Goal: Task Accomplishment & Management: Use online tool/utility

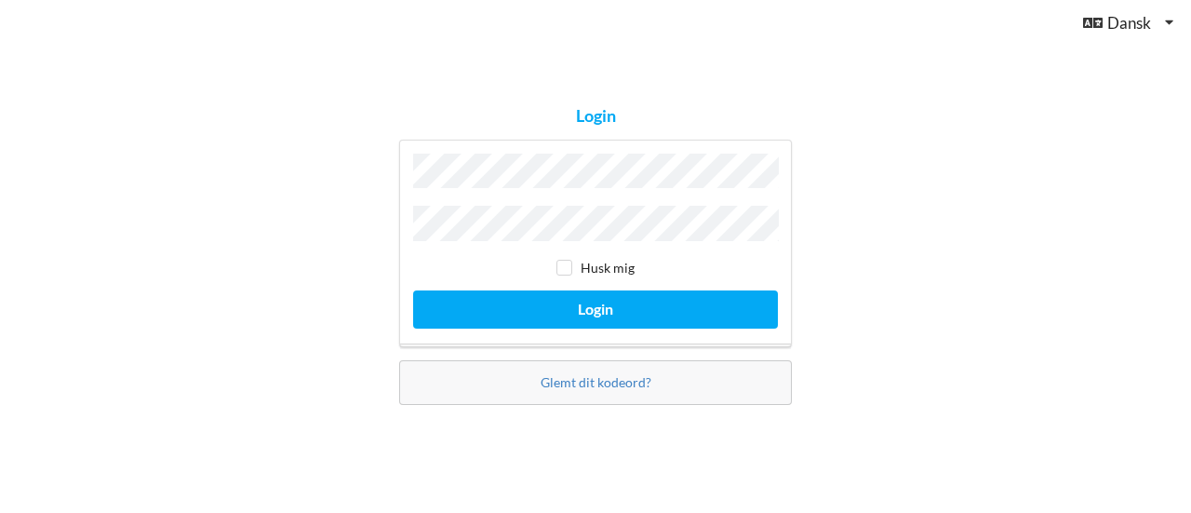
click at [413, 290] on button "Login" at bounding box center [595, 309] width 365 height 38
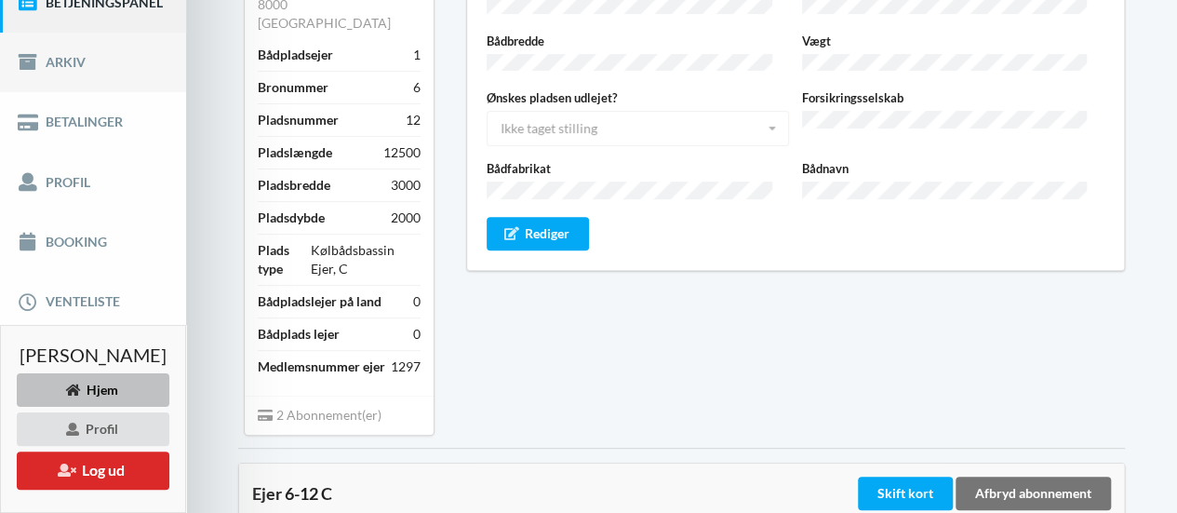
scroll to position [265, 0]
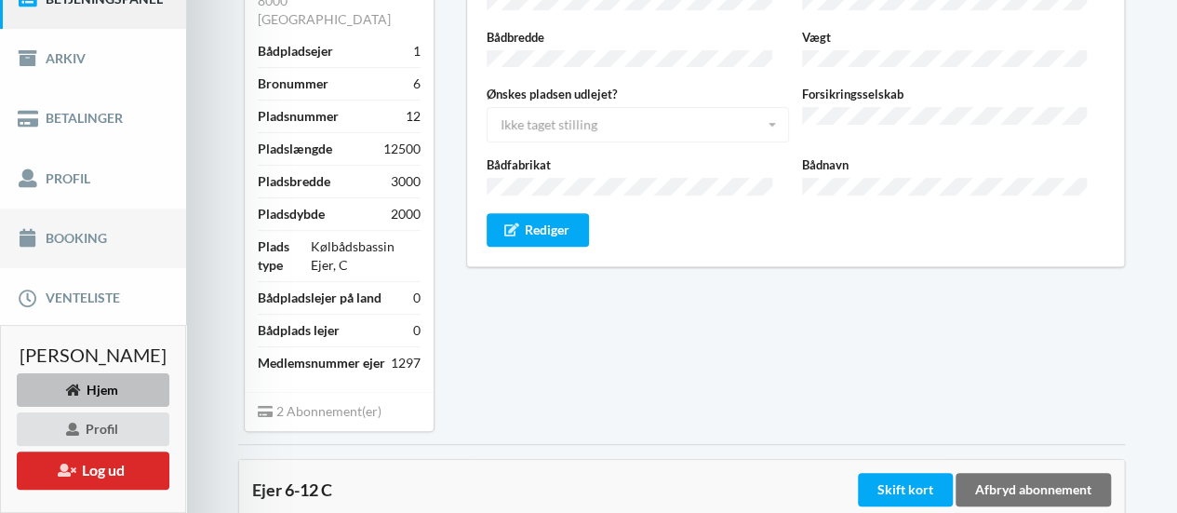
click at [88, 252] on link "Booking" at bounding box center [93, 238] width 186 height 60
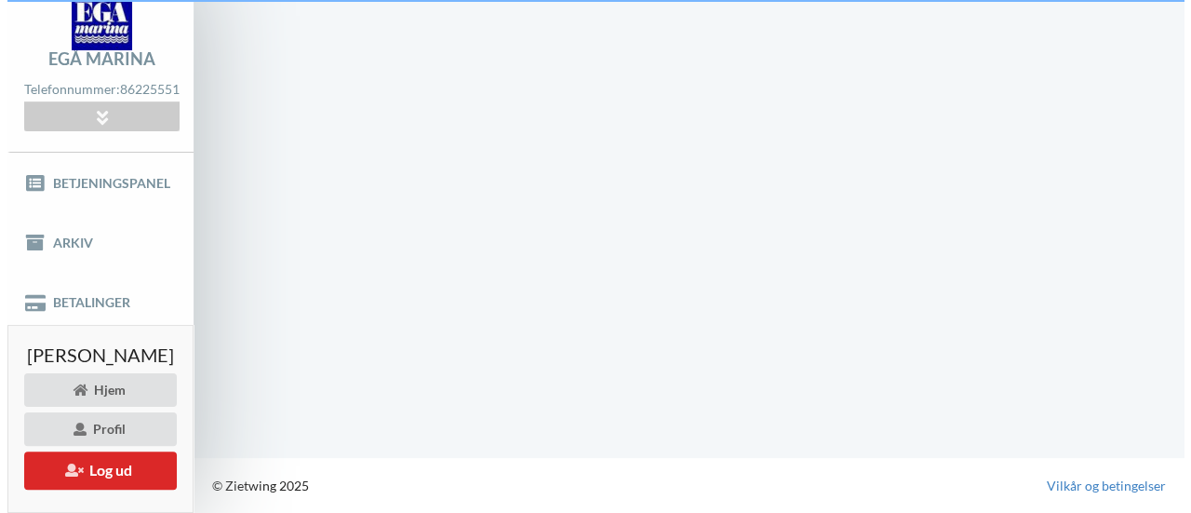
scroll to position [79, 0]
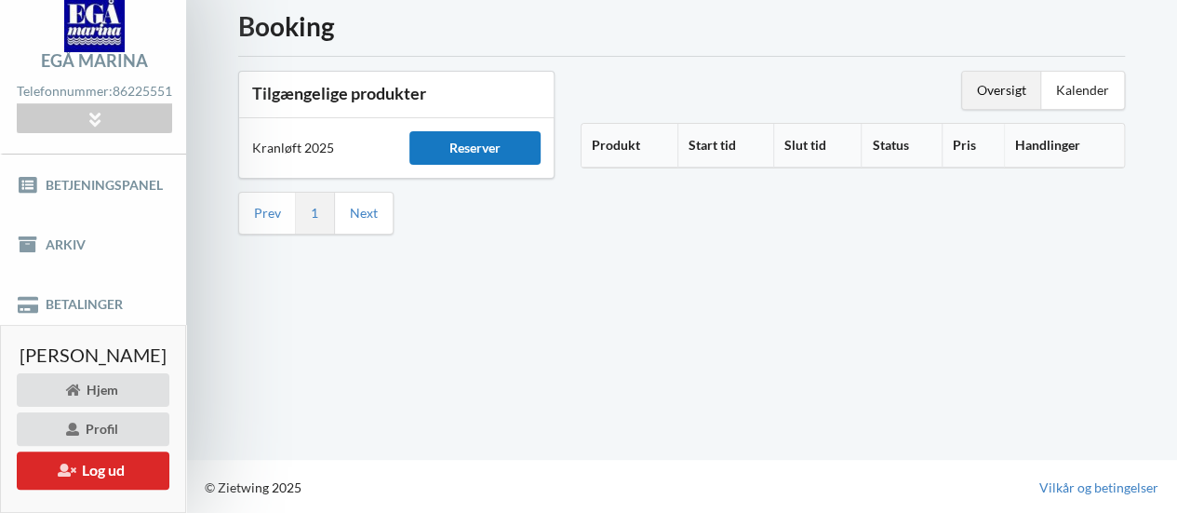
click at [489, 154] on div "Reserver" at bounding box center [474, 147] width 131 height 33
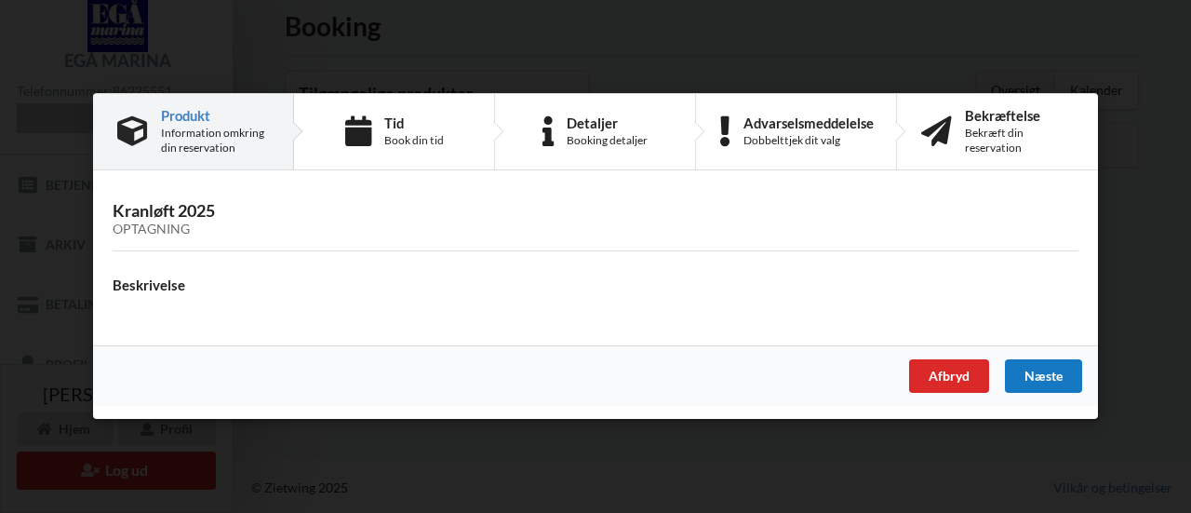
click at [1028, 380] on div "Næste" at bounding box center [1043, 376] width 77 height 33
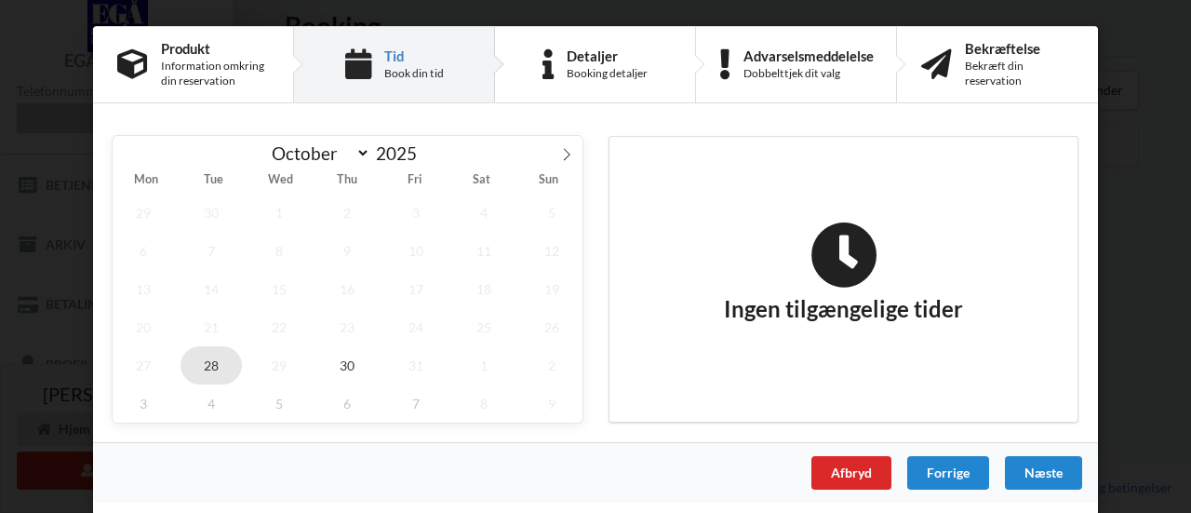
click at [208, 357] on span "28" at bounding box center [210, 365] width 61 height 38
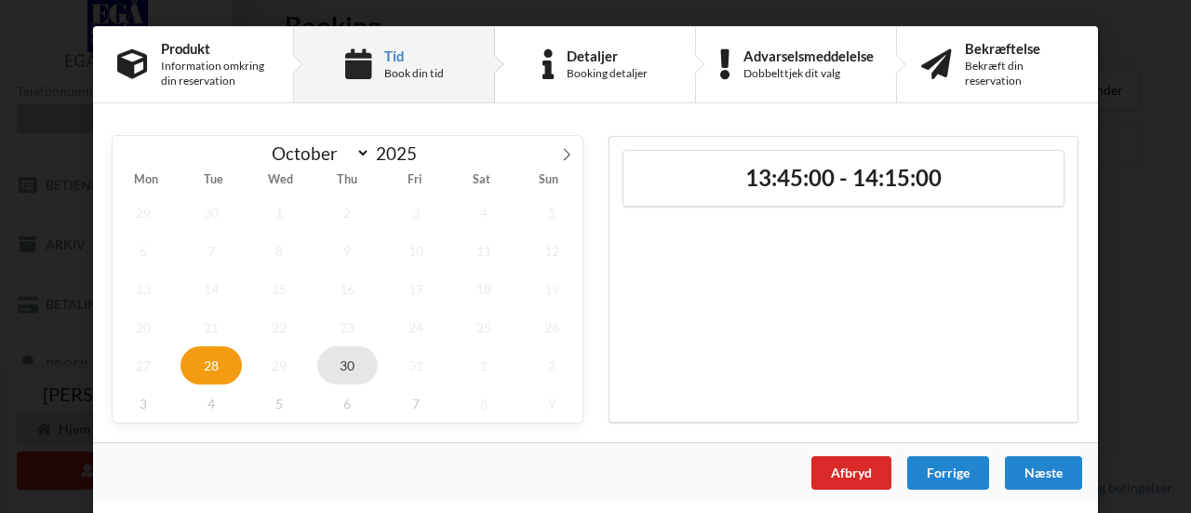
click at [353, 358] on span "30" at bounding box center [347, 365] width 61 height 38
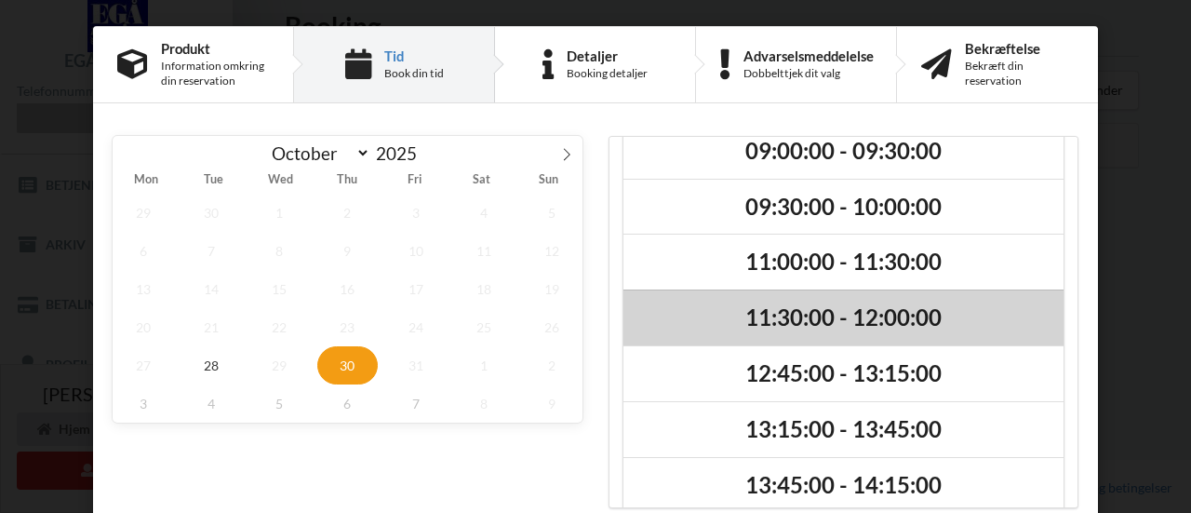
scroll to position [26, 0]
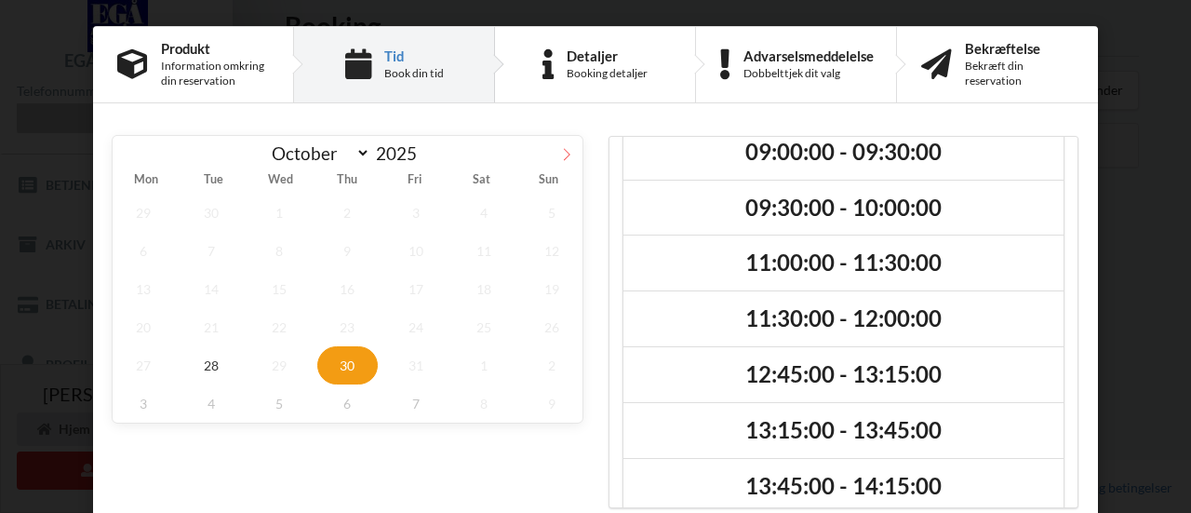
click at [551, 154] on span at bounding box center [567, 152] width 32 height 32
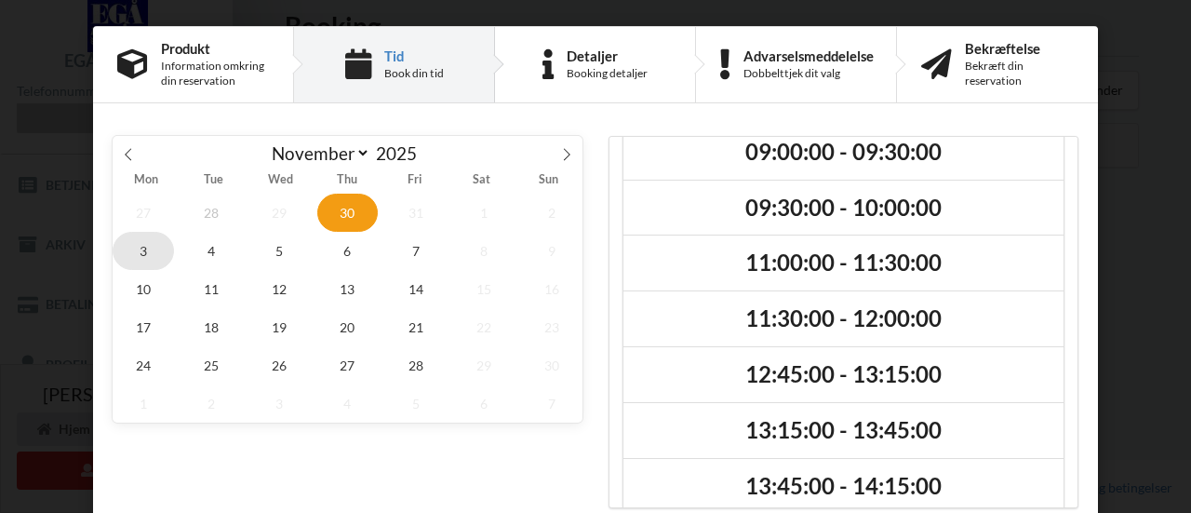
click at [143, 247] on span "3" at bounding box center [143, 251] width 61 height 38
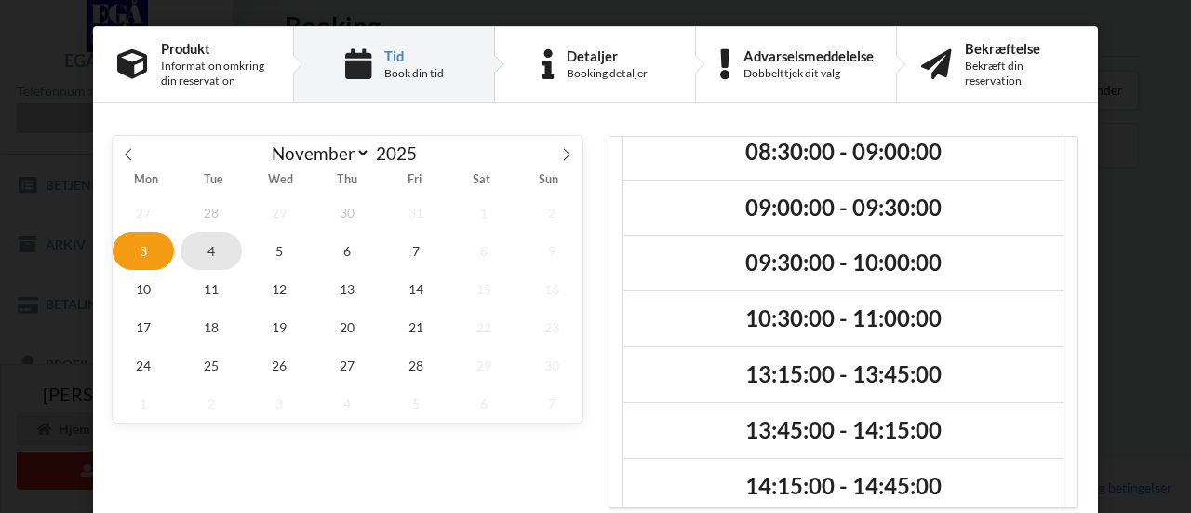
click at [208, 258] on span "4" at bounding box center [210, 251] width 61 height 38
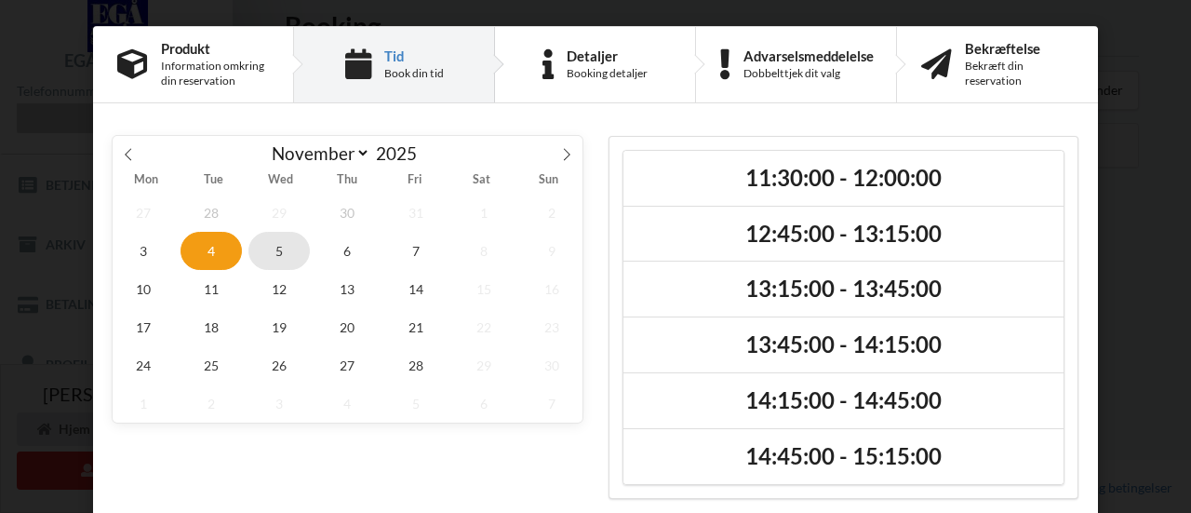
click at [278, 260] on span "5" at bounding box center [278, 251] width 61 height 38
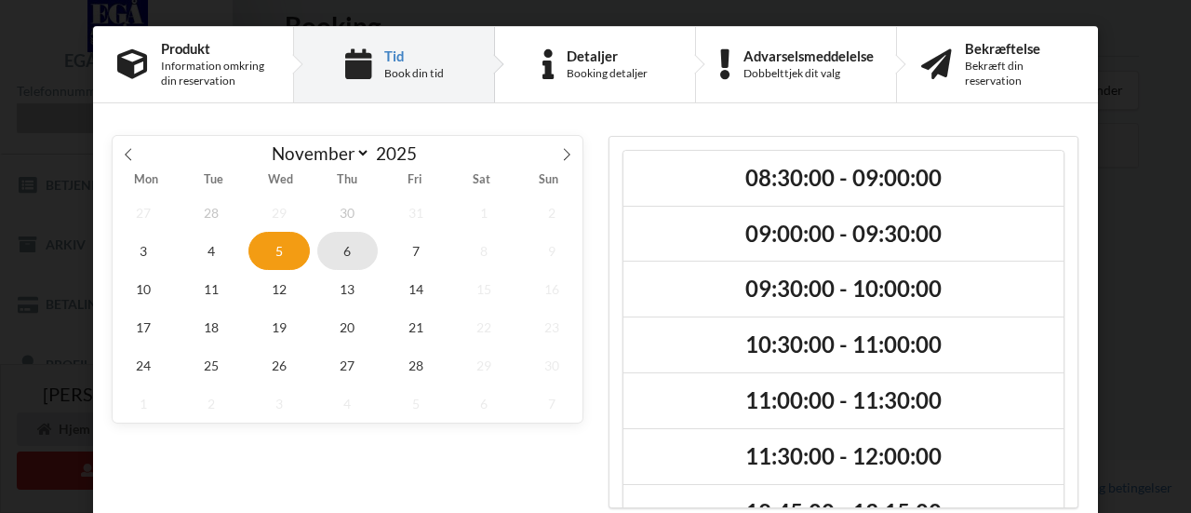
click at [342, 266] on span "6" at bounding box center [347, 251] width 61 height 38
click at [127, 153] on icon at bounding box center [128, 154] width 13 height 13
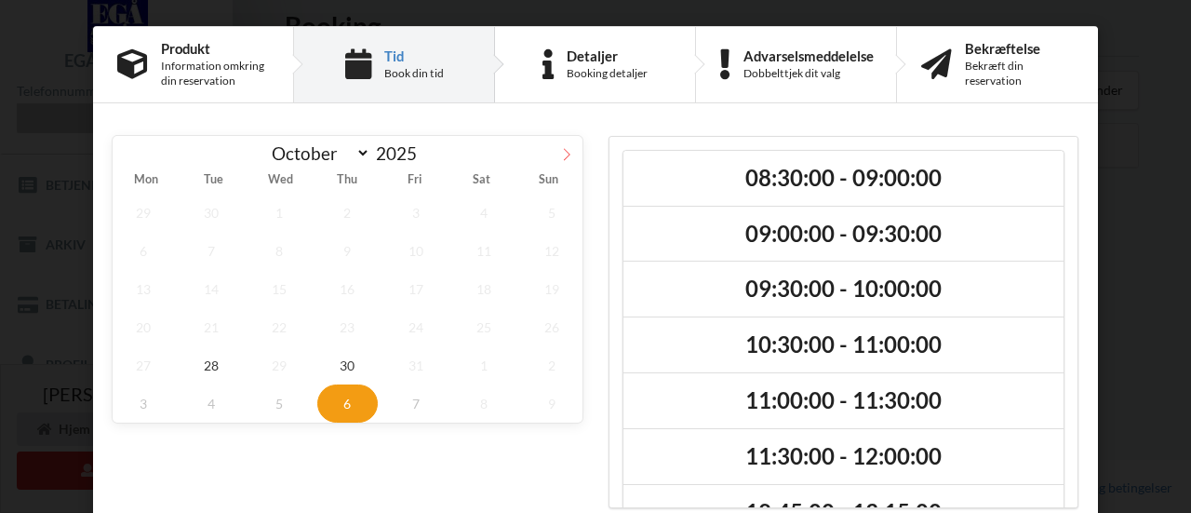
click at [574, 149] on span at bounding box center [567, 152] width 32 height 32
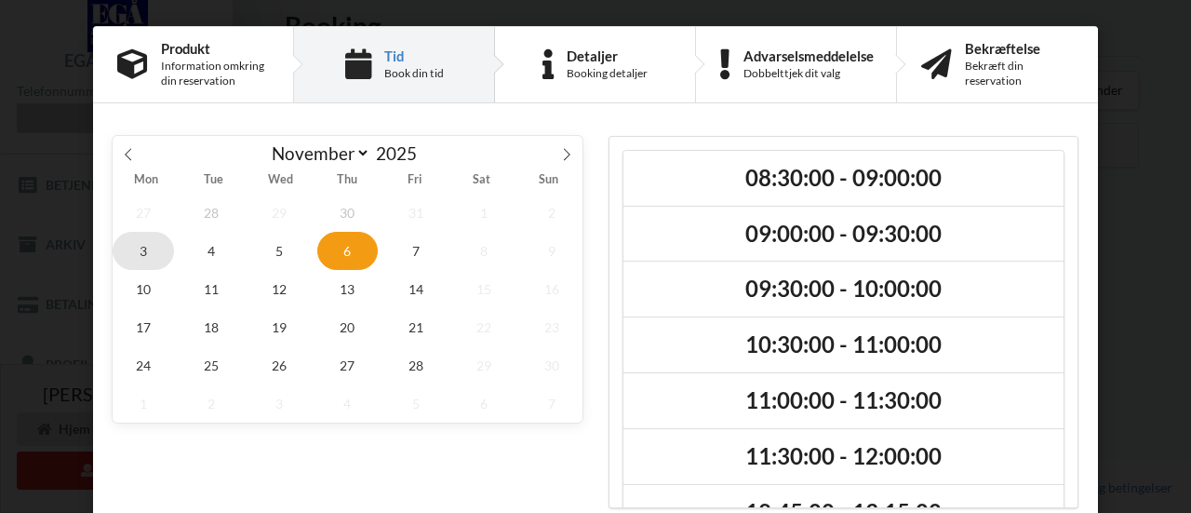
click at [131, 253] on span "3" at bounding box center [143, 251] width 61 height 38
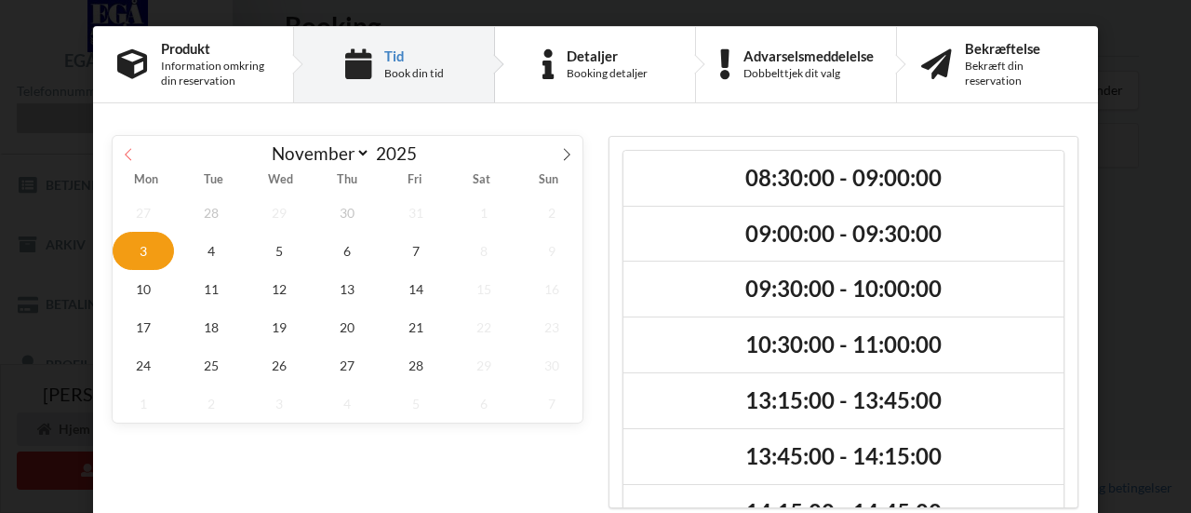
click at [134, 159] on span at bounding box center [129, 152] width 32 height 32
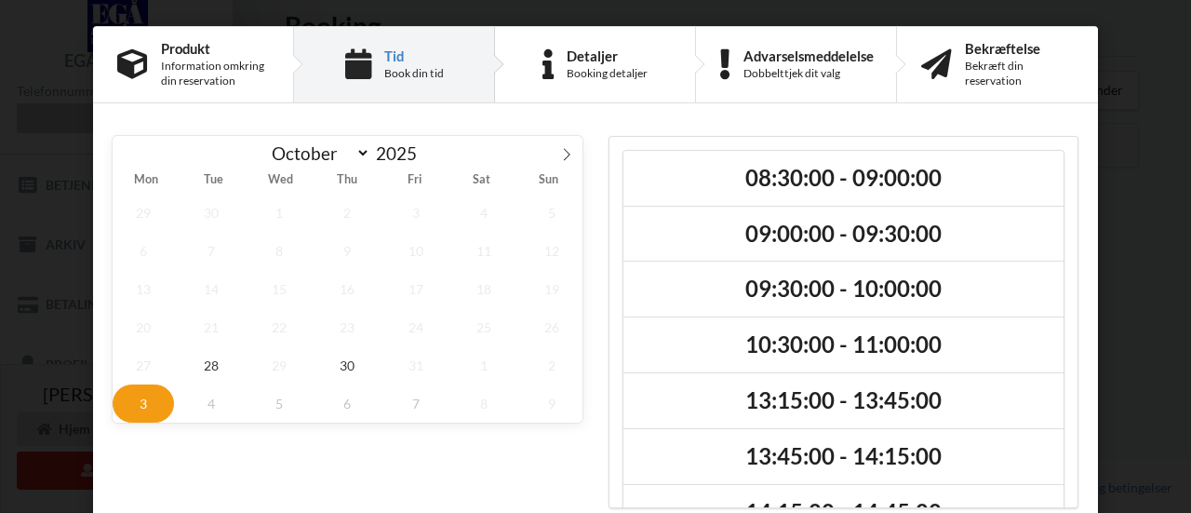
select select "9"
